Goal: Information Seeking & Learning: Learn about a topic

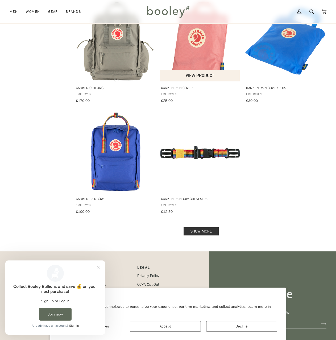
scroll to position [723, 0]
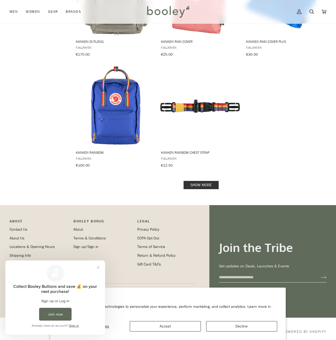
click at [204, 181] on link "Show more" at bounding box center [201, 185] width 35 height 8
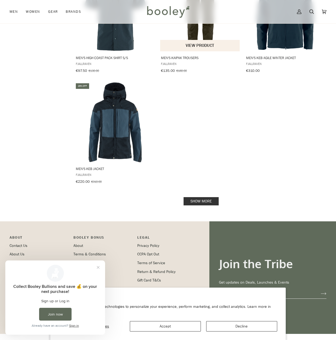
scroll to position [1493, 0]
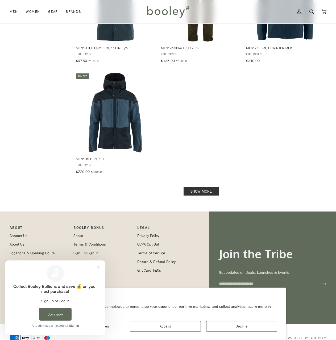
click at [205, 187] on link "Show more" at bounding box center [201, 191] width 35 height 8
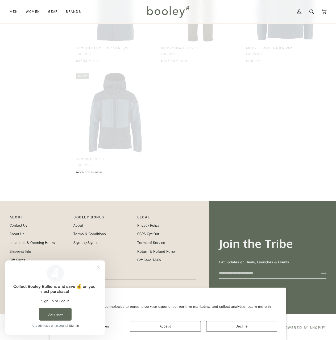
scroll to position [1483, 0]
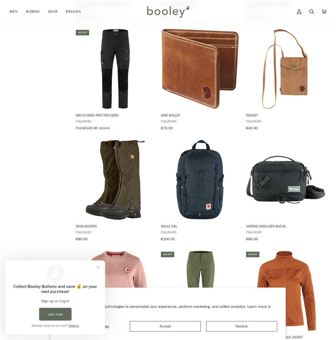
scroll to position [2050, 0]
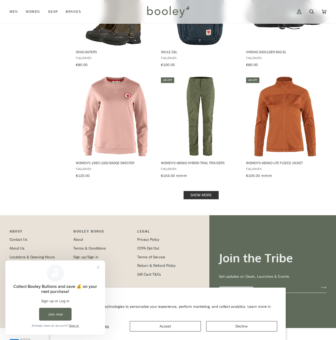
click at [200, 191] on link "Show more" at bounding box center [201, 195] width 35 height 8
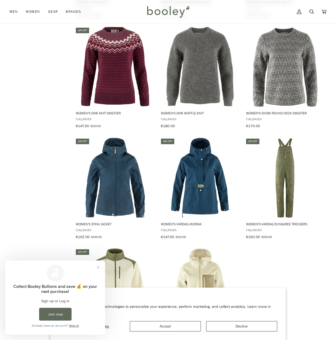
scroll to position [2853, 0]
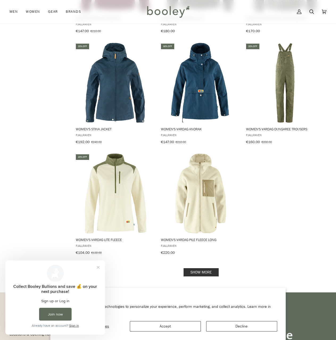
click at [205, 268] on link "Show more" at bounding box center [201, 272] width 35 height 8
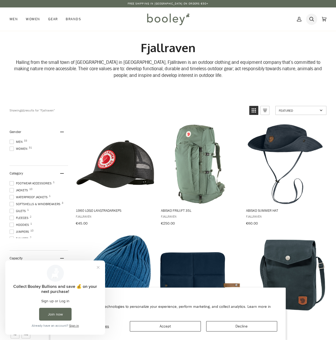
click at [311, 18] on icon at bounding box center [311, 19] width 5 height 8
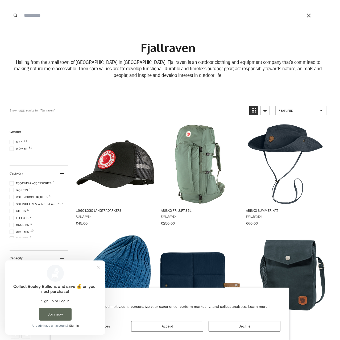
click at [76, 18] on input "Search our store" at bounding box center [155, 15] width 269 height 31
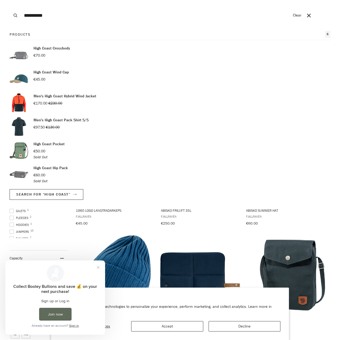
type input "**********"
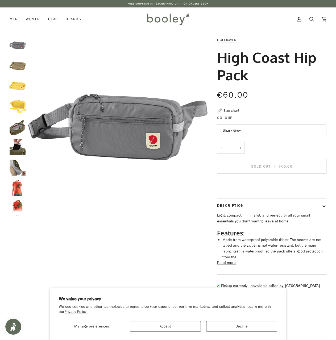
click at [19, 126] on img "Fjallraven High Coast Hip Pack - Booley Galway" at bounding box center [18, 127] width 16 height 16
